Goal: Task Accomplishment & Management: Manage account settings

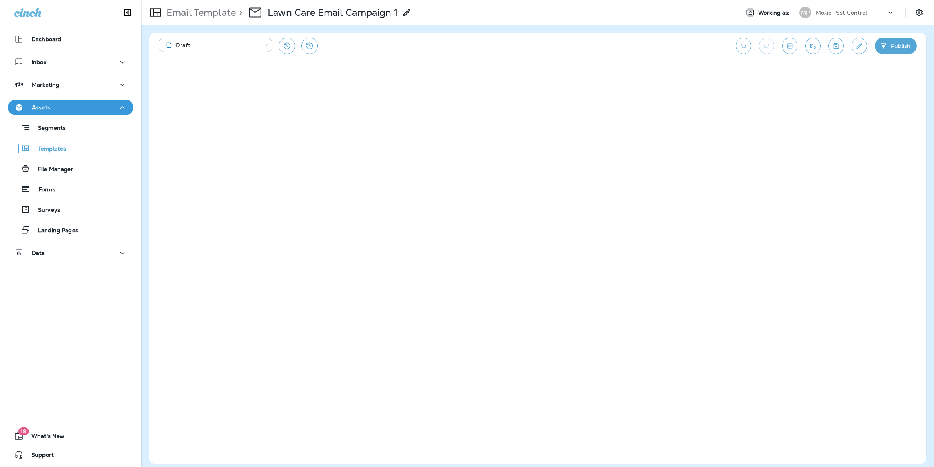
click at [854, 10] on p "Moxie Pest Control" at bounding box center [841, 12] width 51 height 6
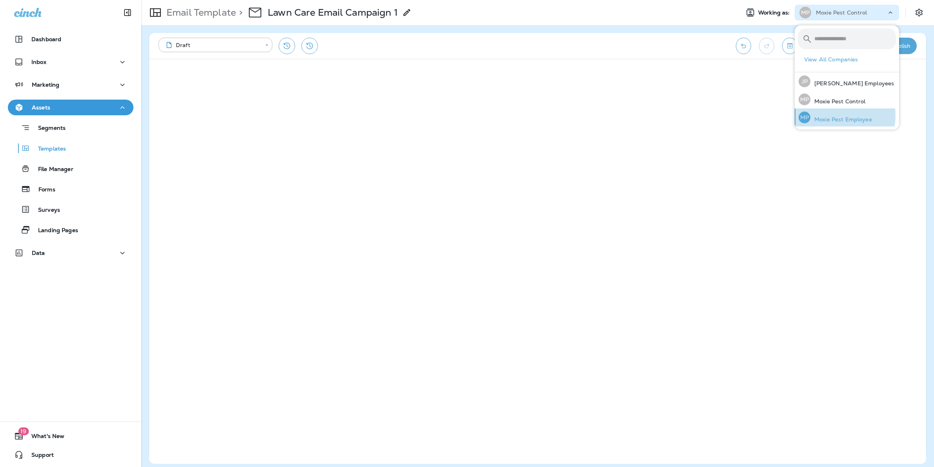
click at [837, 117] on p "Moxie Pest Employee" at bounding box center [841, 120] width 62 height 6
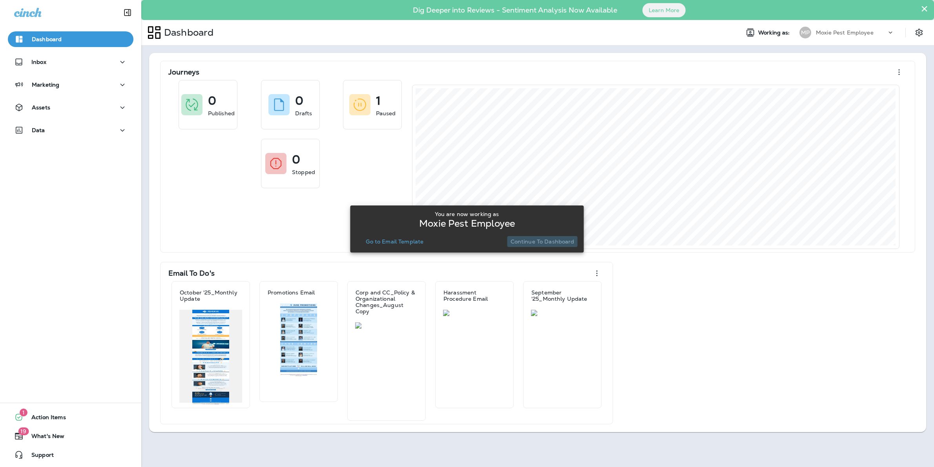
click at [550, 239] on p "Continue to Dashboard" at bounding box center [543, 242] width 64 height 6
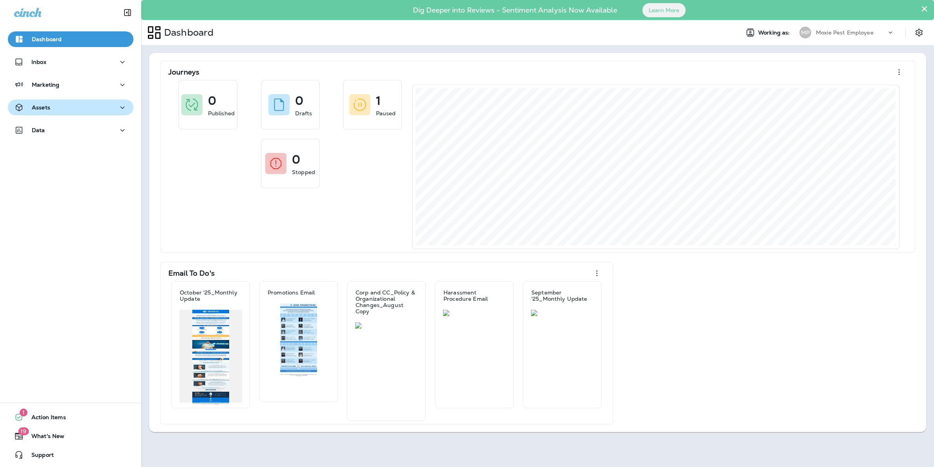
click at [61, 111] on div "Assets" at bounding box center [70, 108] width 113 height 10
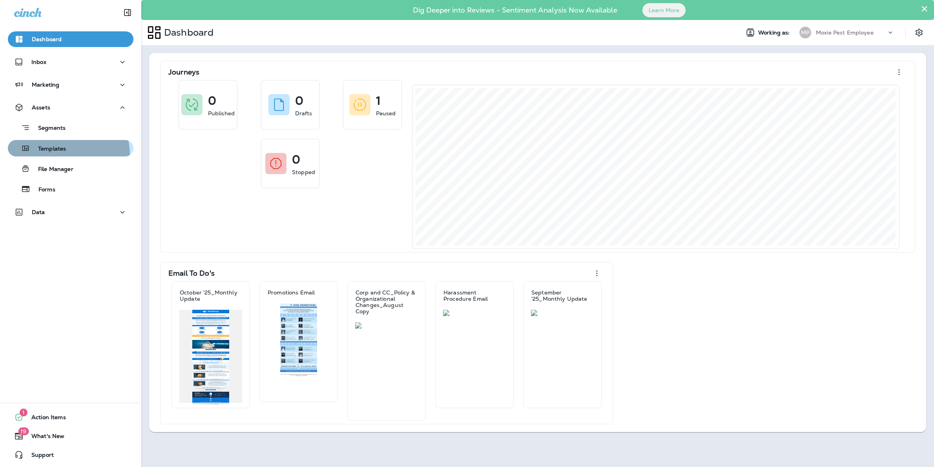
click at [53, 156] on button "Templates" at bounding box center [71, 148] width 126 height 16
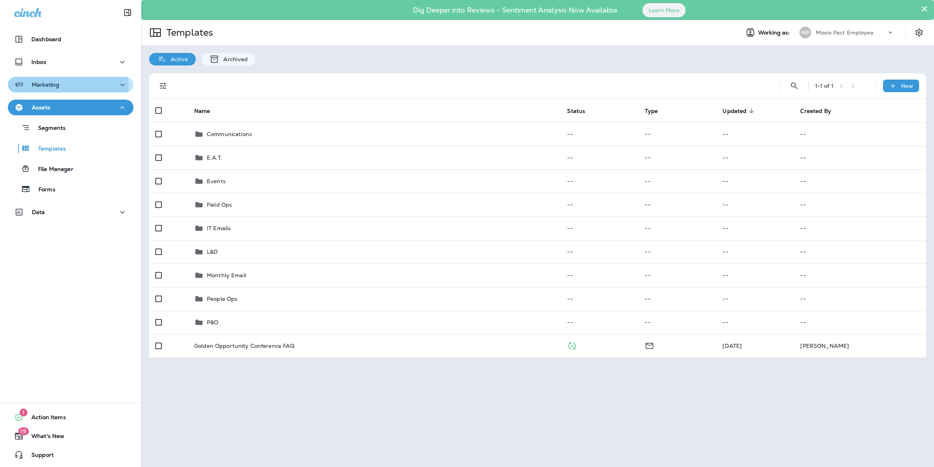
click at [59, 85] on div "Marketing" at bounding box center [70, 85] width 113 height 10
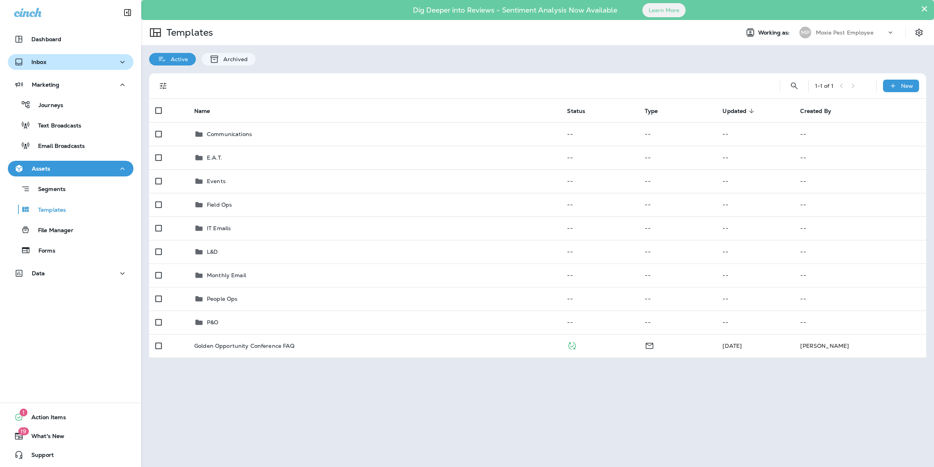
click at [61, 62] on div "Inbox" at bounding box center [70, 62] width 113 height 10
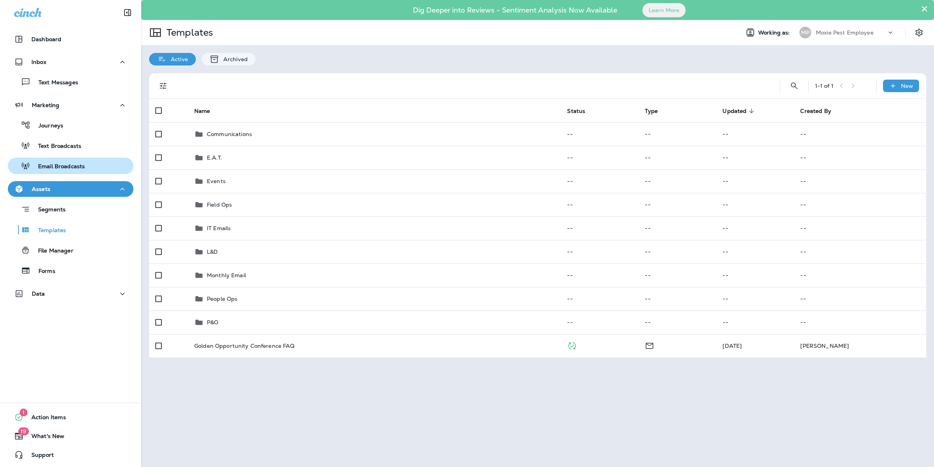
click at [73, 165] on p "Email Broadcasts" at bounding box center [57, 166] width 55 height 7
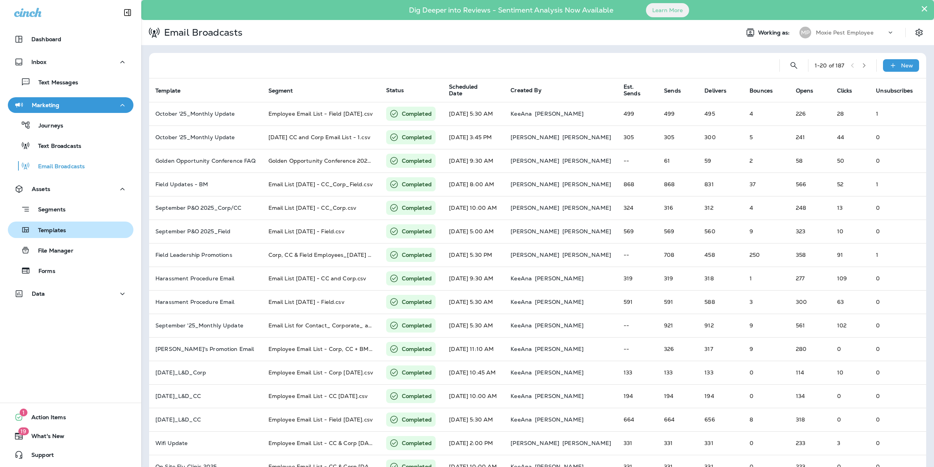
click at [68, 228] on div "Templates" at bounding box center [70, 230] width 119 height 12
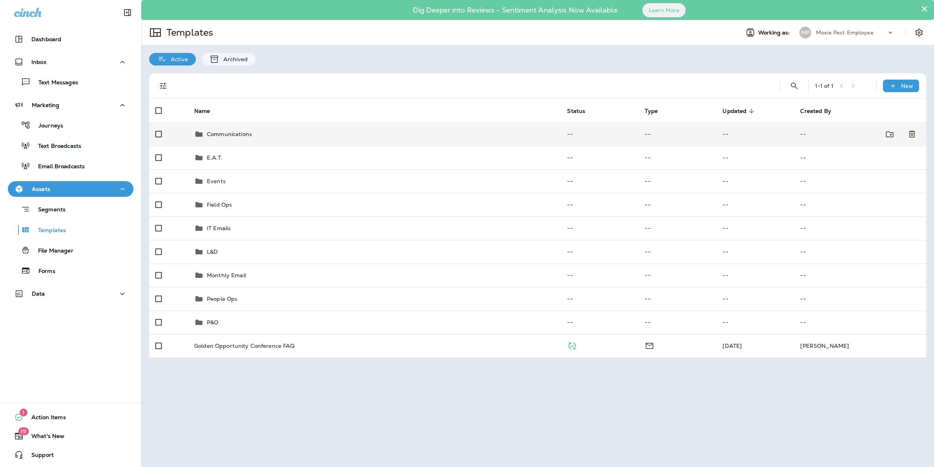
click at [235, 133] on p "Communications" at bounding box center [229, 134] width 45 height 6
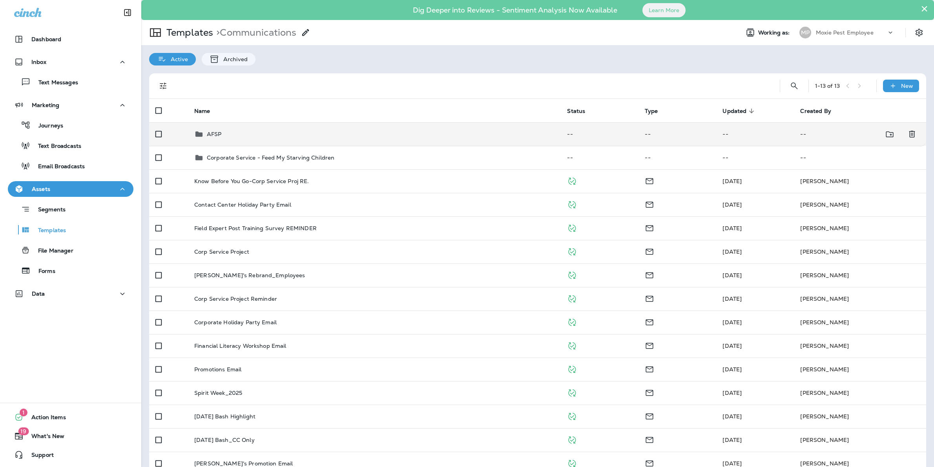
click at [218, 135] on p "AFSP" at bounding box center [214, 134] width 15 height 6
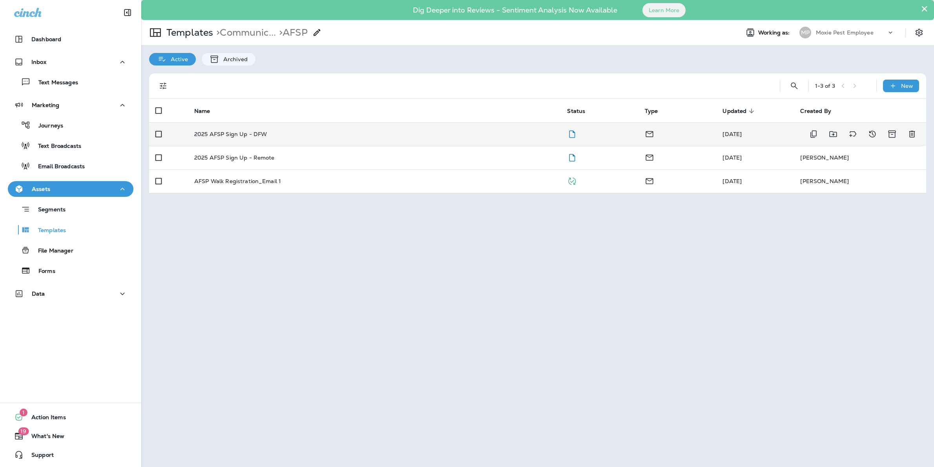
click at [299, 132] on div "2025 AFSP Sign Up - DFW" at bounding box center [374, 134] width 360 height 6
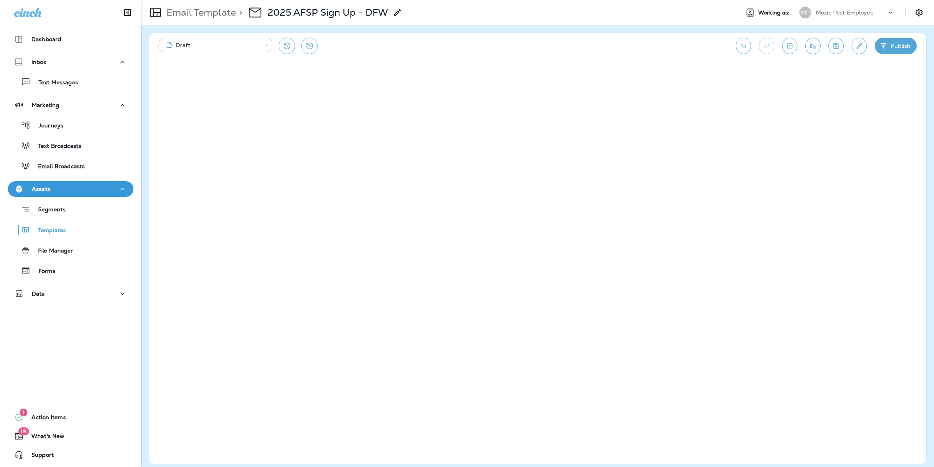
click at [866, 43] on div "**********" at bounding box center [537, 46] width 777 height 26
click at [863, 44] on button "Edit details" at bounding box center [859, 46] width 15 height 16
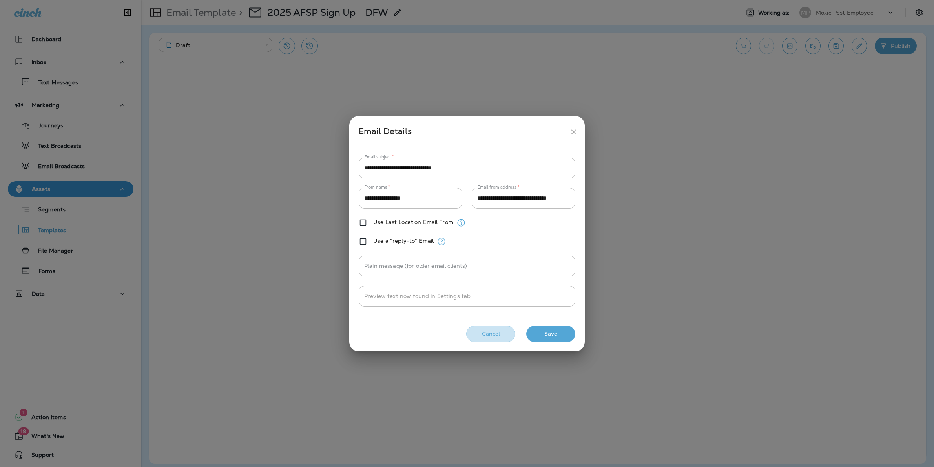
click at [491, 328] on button "Cancel" at bounding box center [490, 334] width 49 height 16
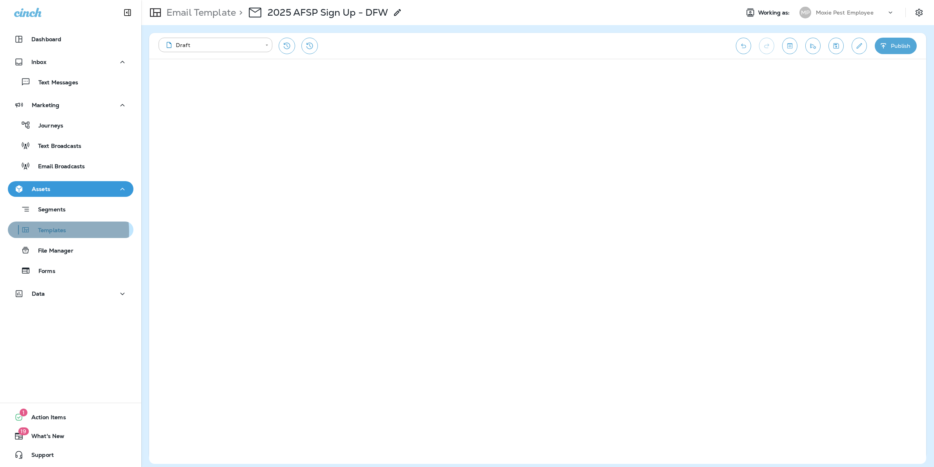
click at [54, 232] on p "Templates" at bounding box center [48, 230] width 36 height 7
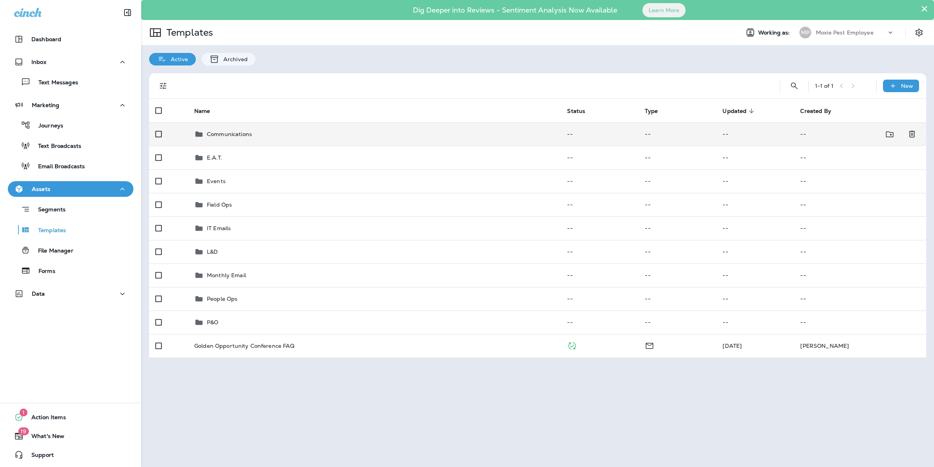
click at [229, 135] on p "Communications" at bounding box center [229, 134] width 45 height 6
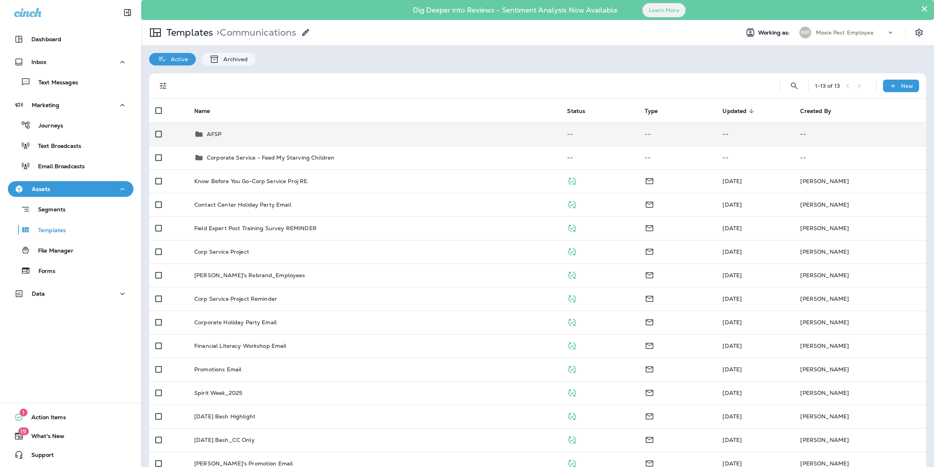
click at [218, 131] on p "AFSP" at bounding box center [214, 134] width 15 height 6
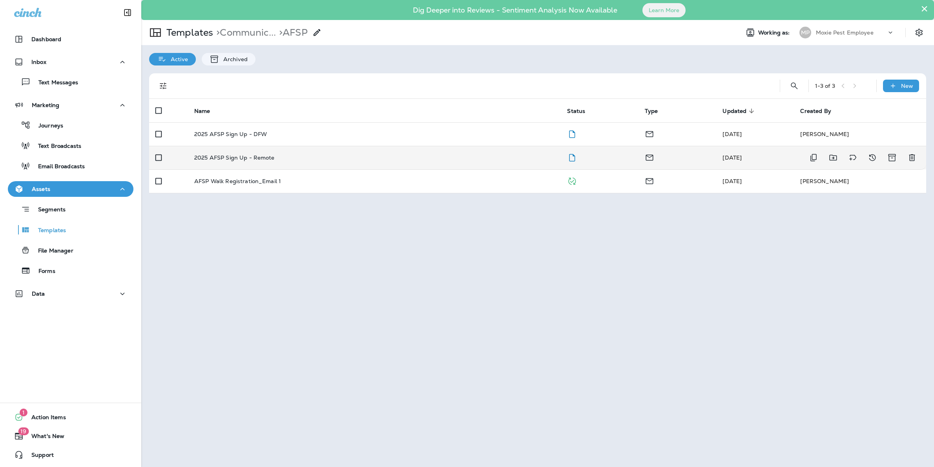
click at [281, 158] on div "2025 AFSP Sign Up - Remote" at bounding box center [374, 158] width 360 height 6
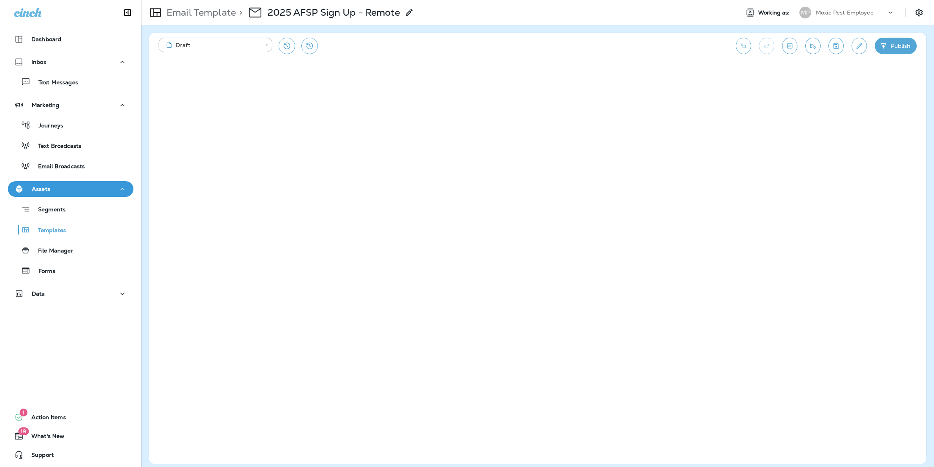
click at [898, 46] on button "Publish" at bounding box center [896, 46] width 42 height 16
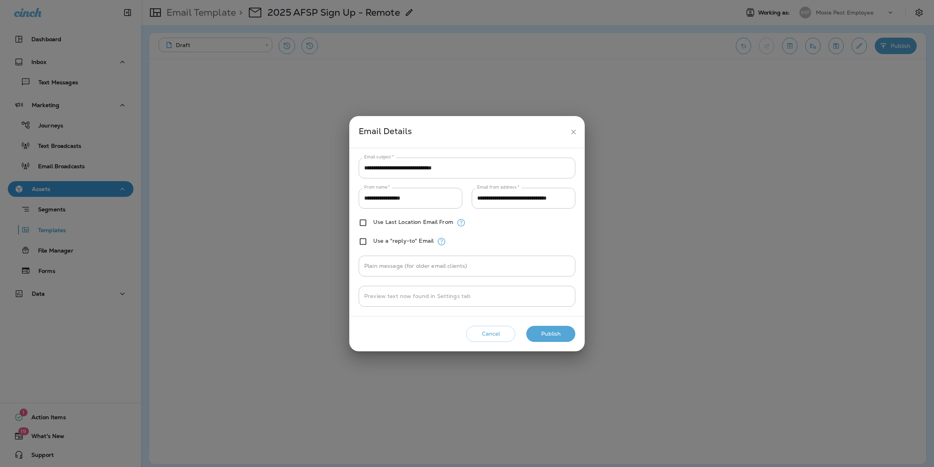
click at [540, 113] on div "**********" at bounding box center [467, 233] width 934 height 467
click at [569, 128] on icon "close" at bounding box center [573, 132] width 8 height 8
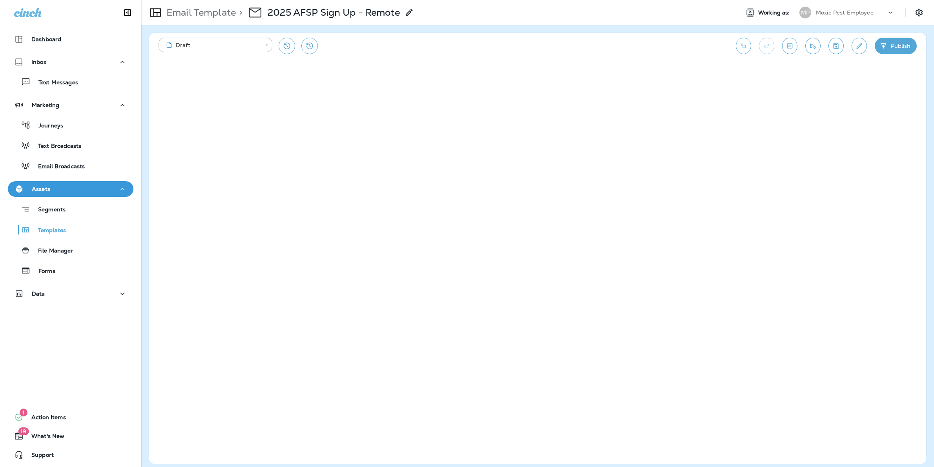
click at [806, 45] on button "Send test email" at bounding box center [812, 46] width 15 height 16
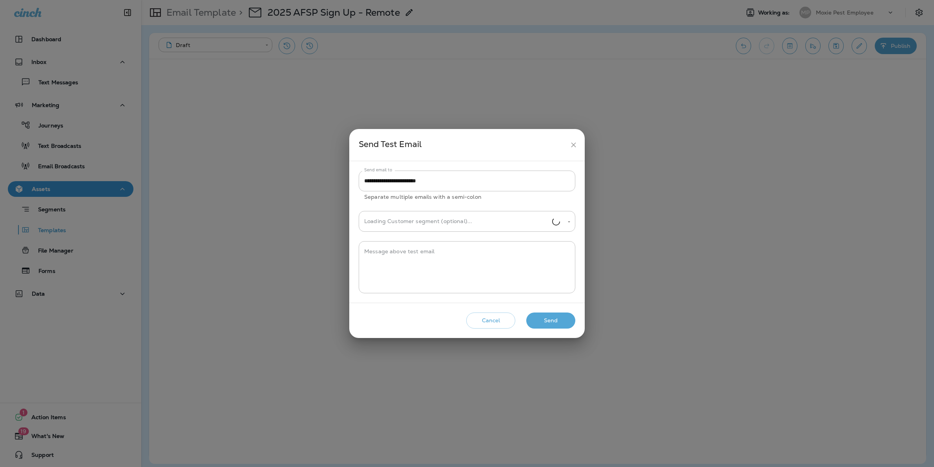
click at [562, 319] on button "Send" at bounding box center [550, 321] width 49 height 16
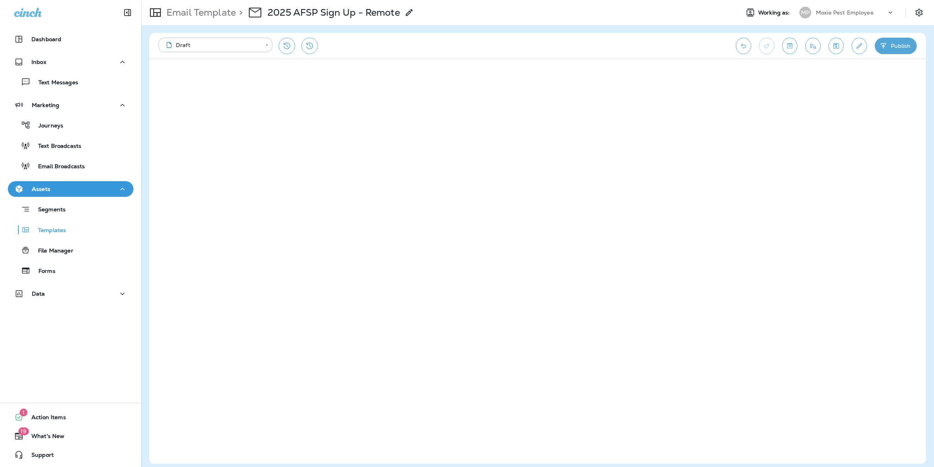
click at [500, 43] on div "**********" at bounding box center [443, 46] width 569 height 16
click at [67, 234] on div "Templates" at bounding box center [70, 230] width 119 height 12
